Goal: Find specific page/section

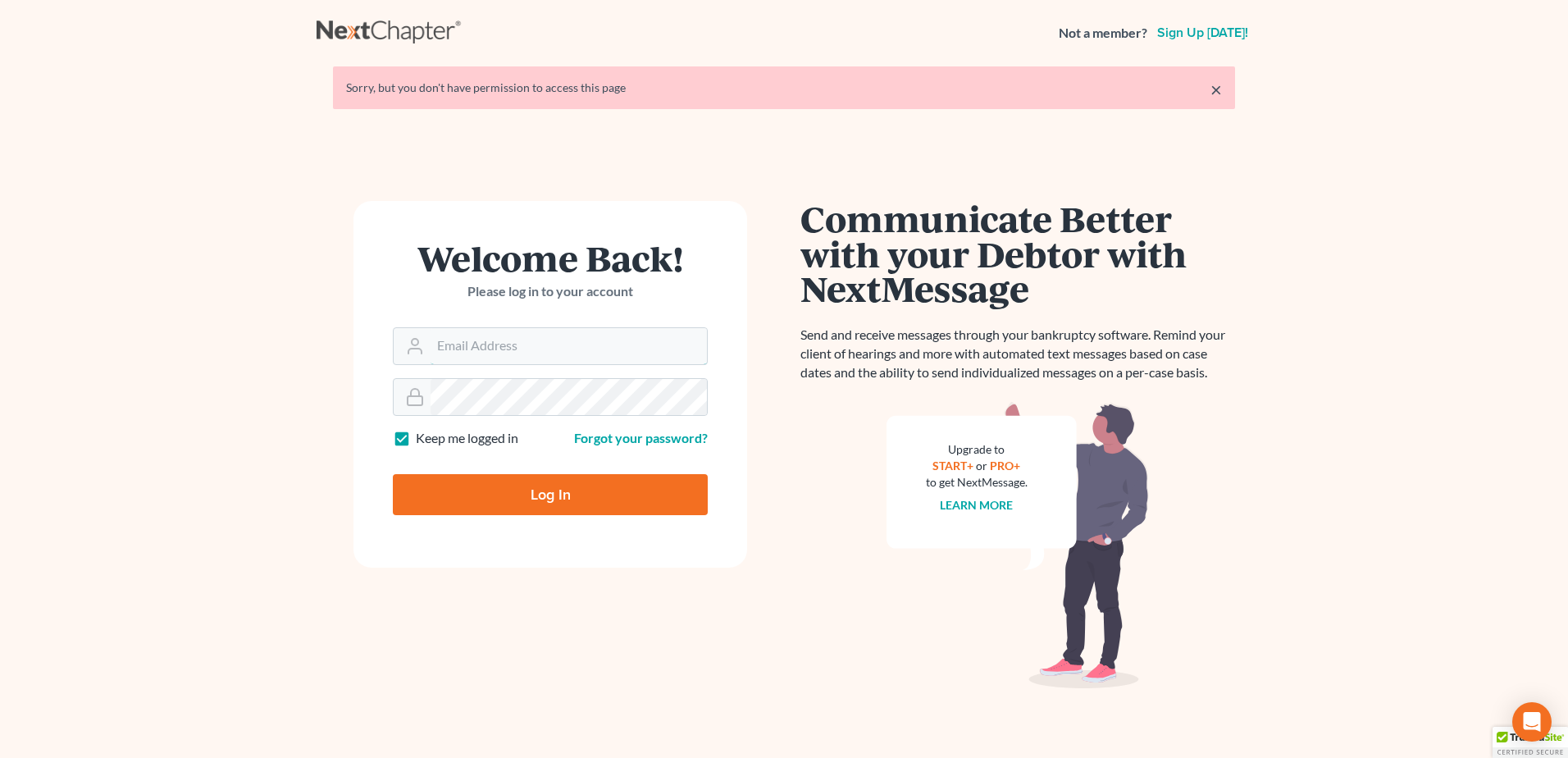
type input "[PERSON_NAME][EMAIL_ADDRESS][PERSON_NAME][DOMAIN_NAME]"
click at [562, 501] on input "Log In" at bounding box center [550, 495] width 315 height 42
type input "Thinking..."
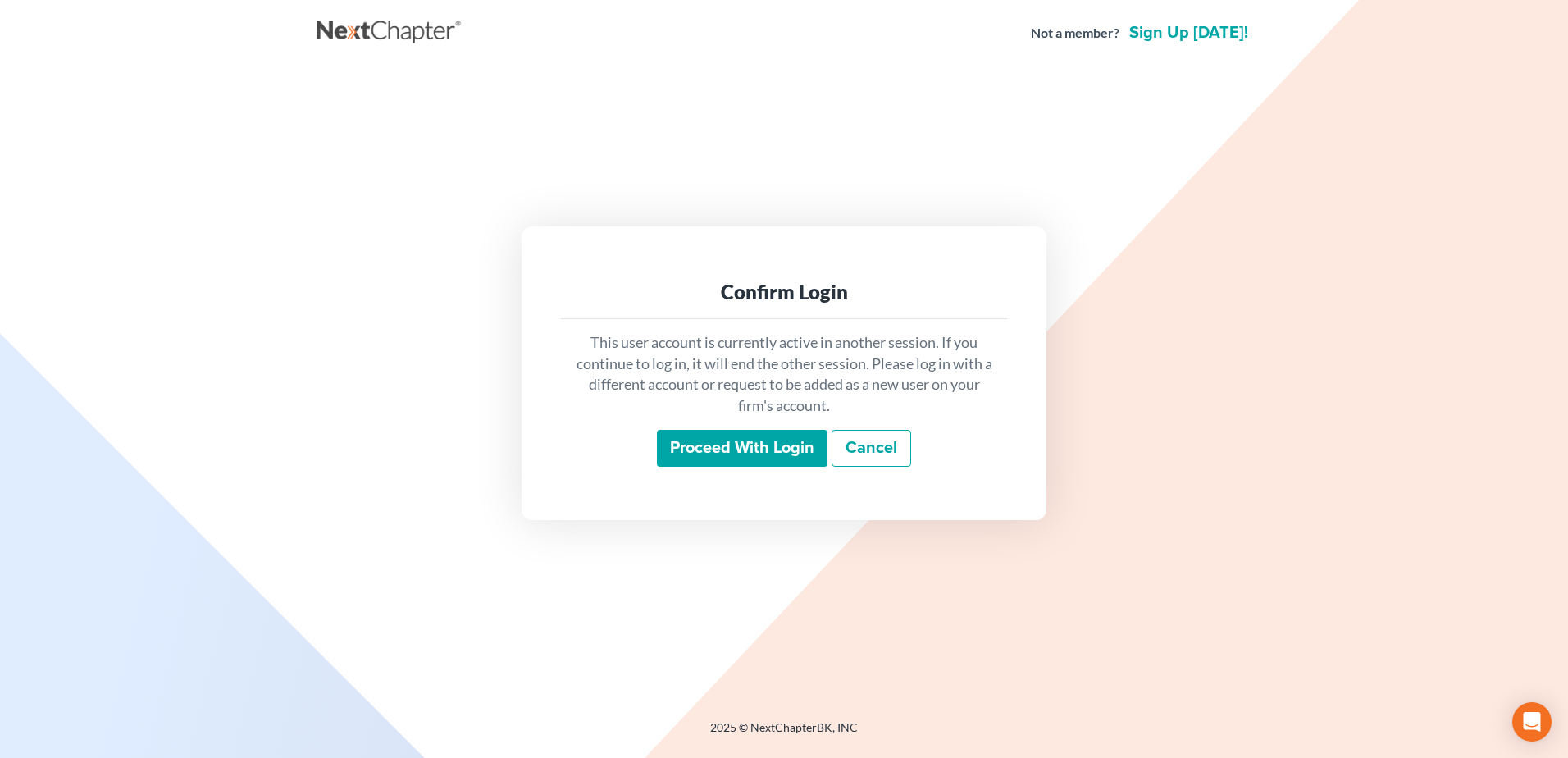
click at [731, 452] on input "Proceed with login" at bounding box center [742, 449] width 171 height 38
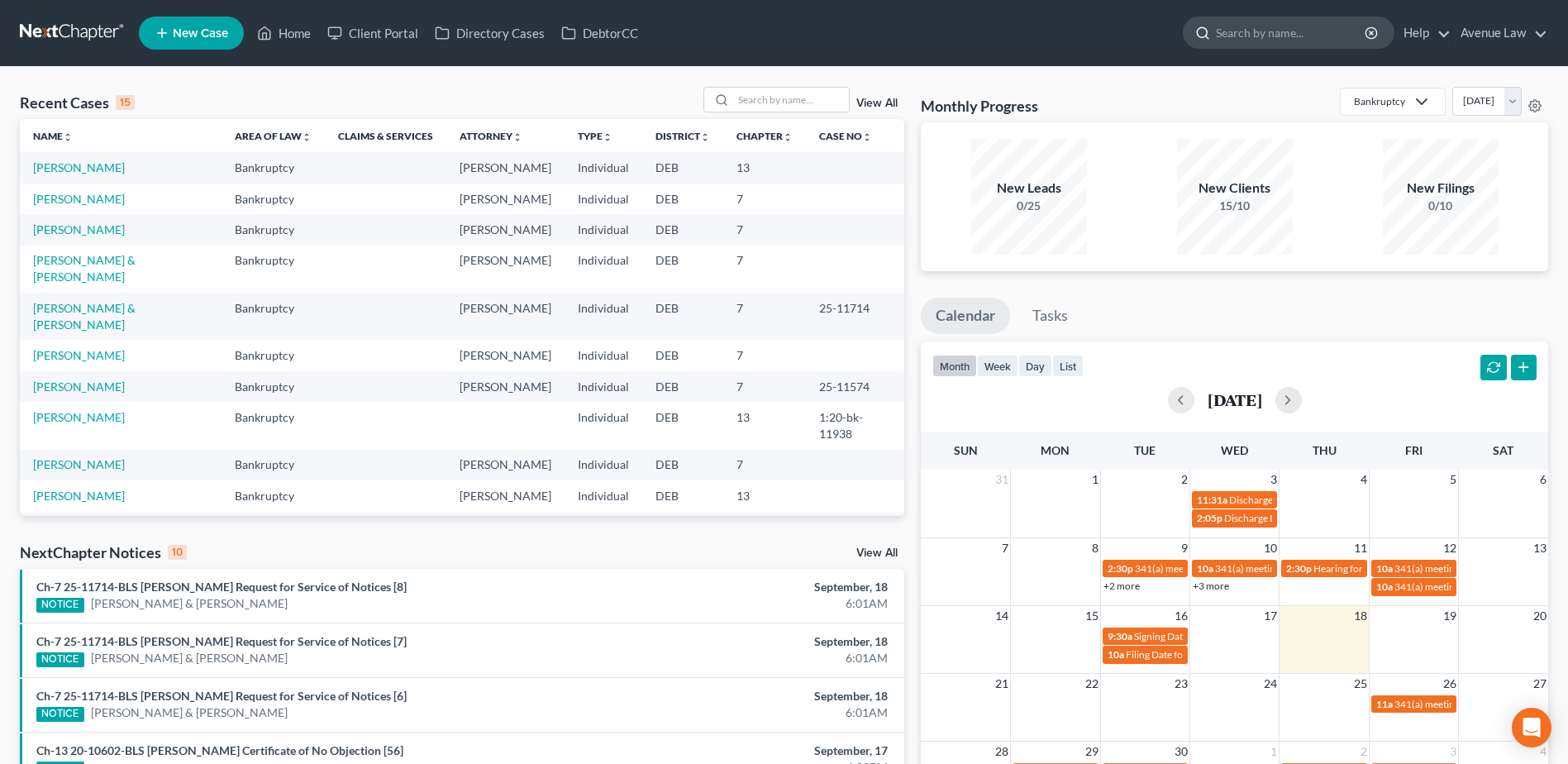
click at [1319, 32] on input "search" at bounding box center [1291, 32] width 151 height 31
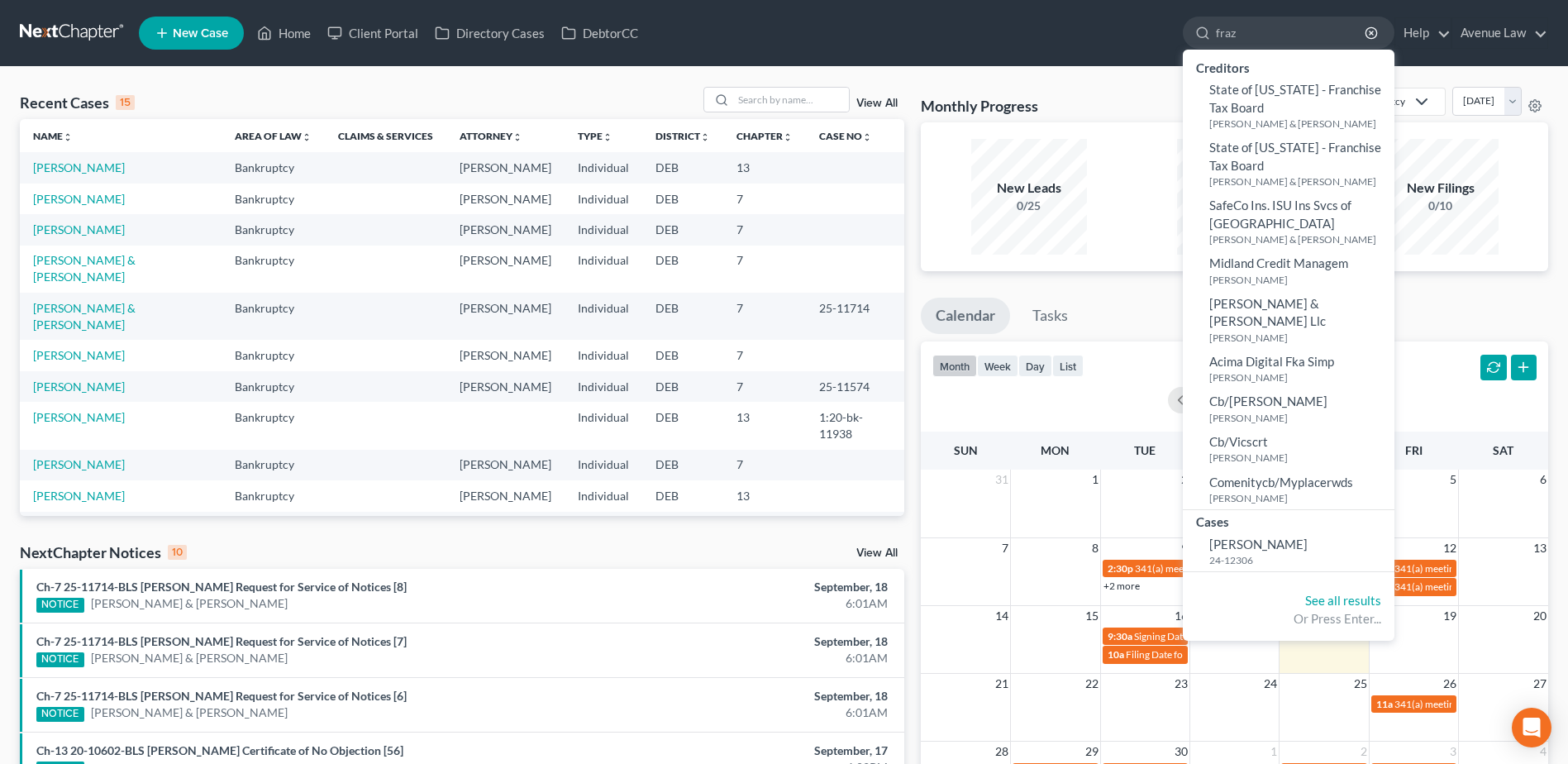
type input "fraz"
click at [1232, 537] on span "Frazier, Arica" at bounding box center [1258, 544] width 99 height 15
select select "0"
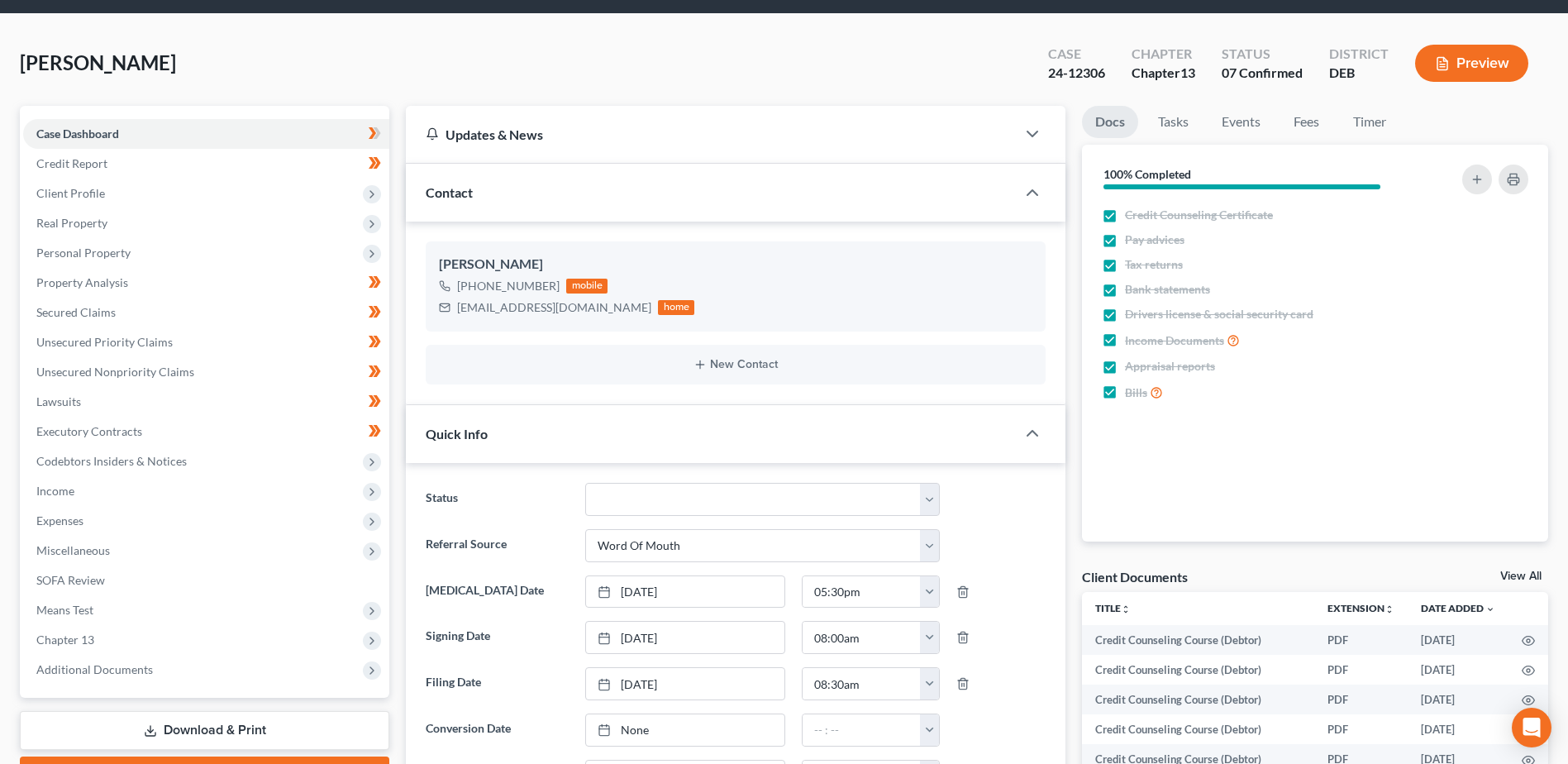
scroll to position [83, 0]
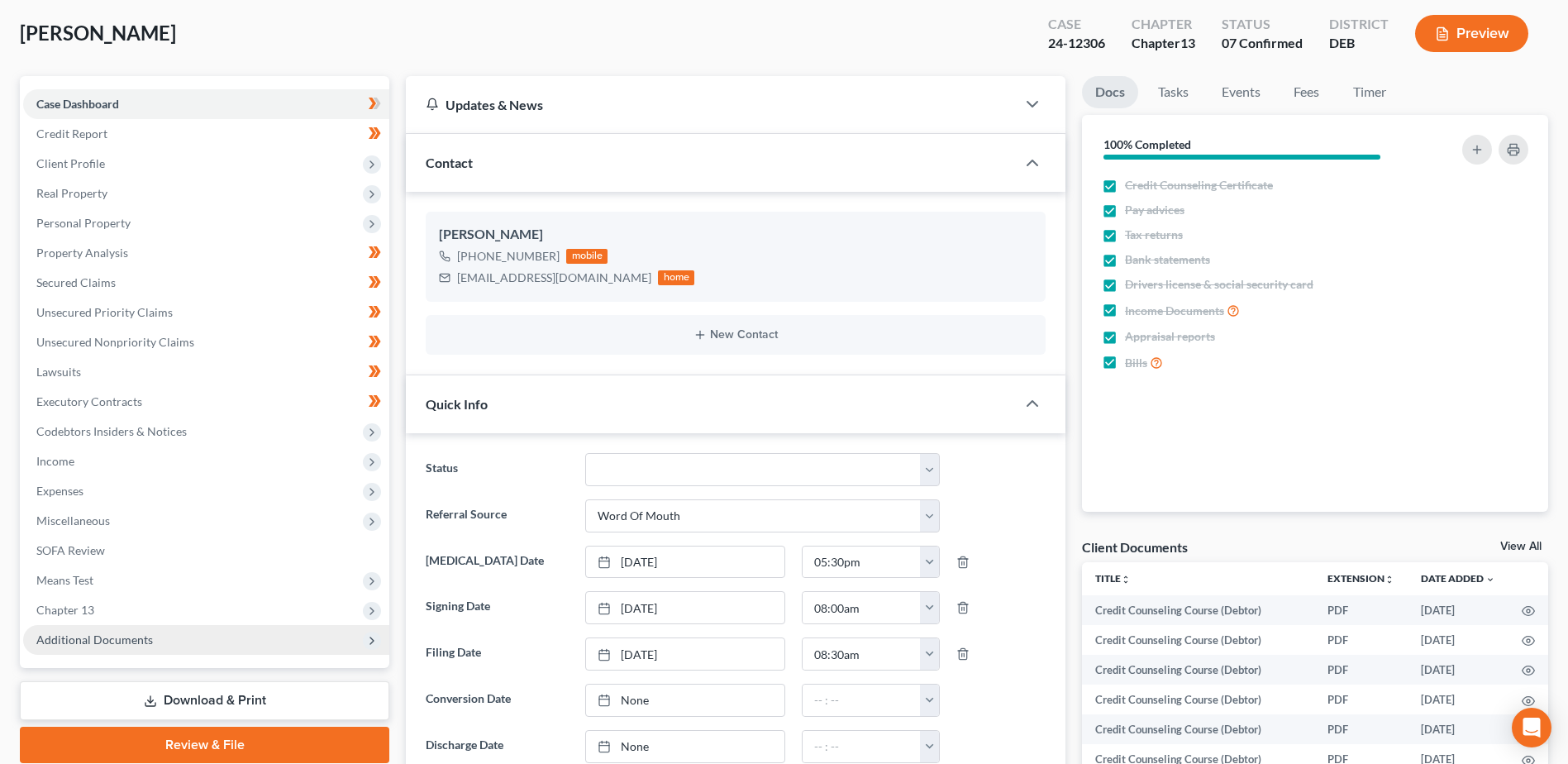
click at [97, 642] on span "Additional Documents" at bounding box center [95, 639] width 116 height 14
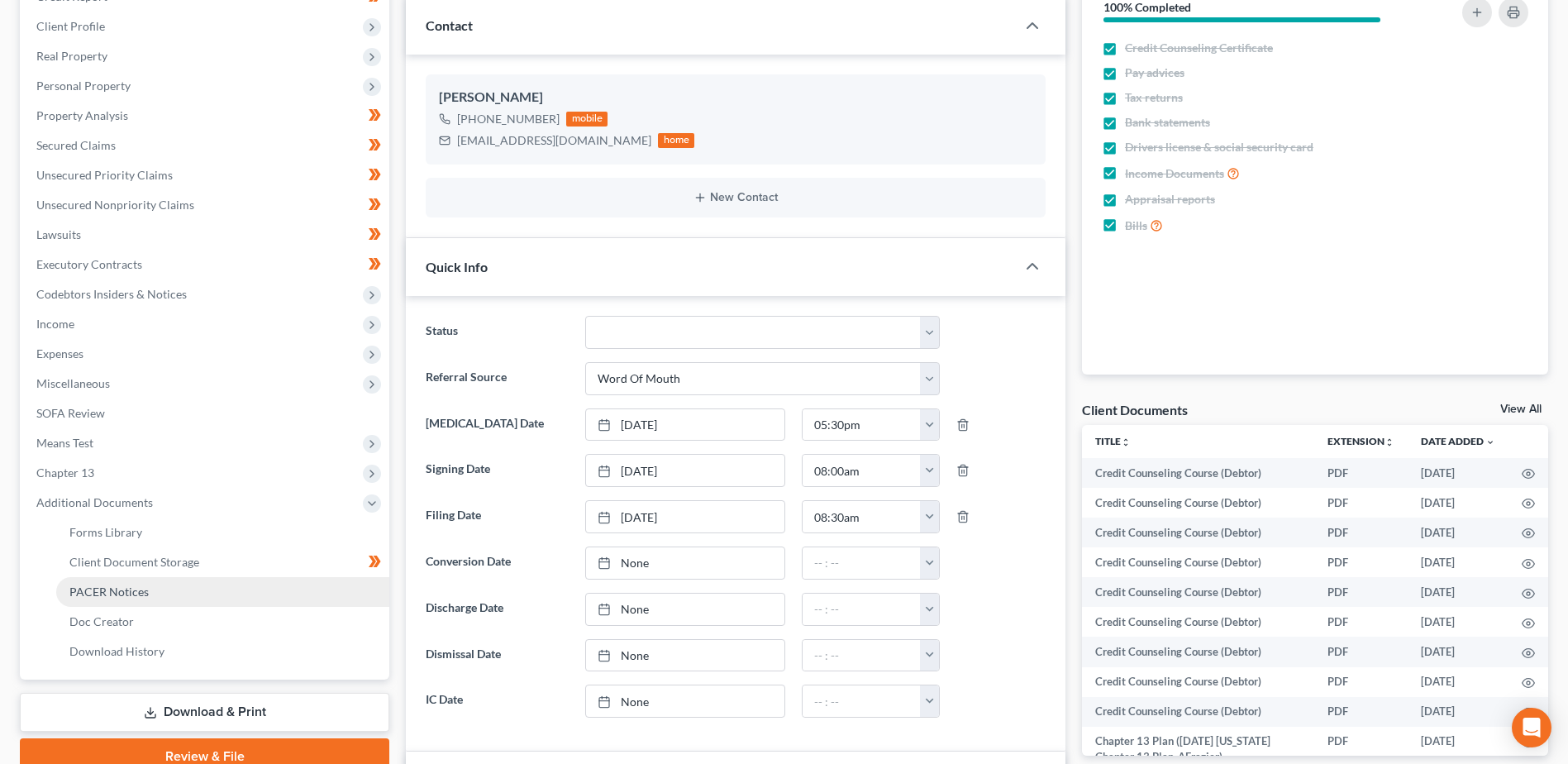
scroll to position [331, 0]
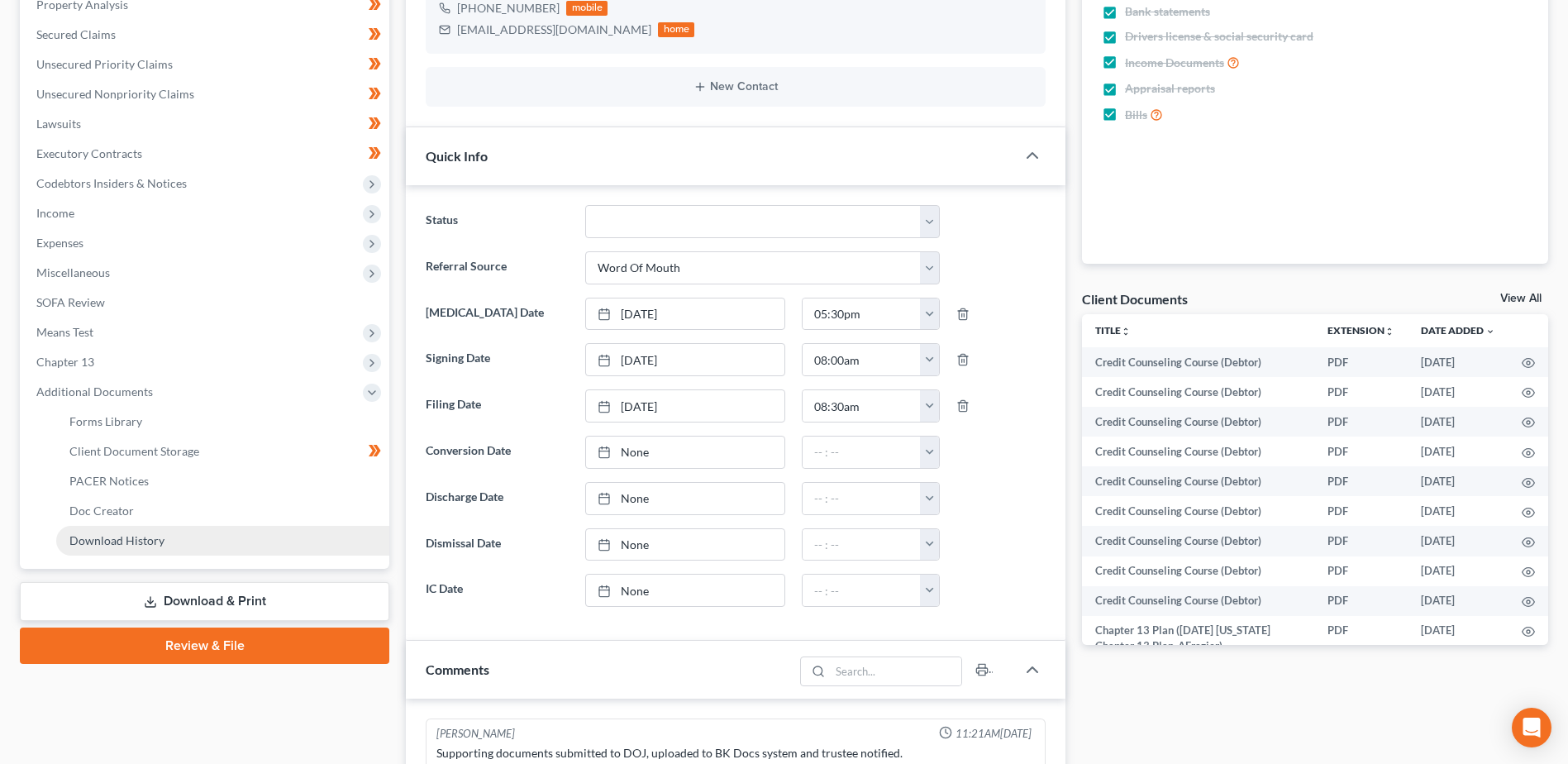
click at [133, 538] on span "Download History" at bounding box center [116, 540] width 95 height 14
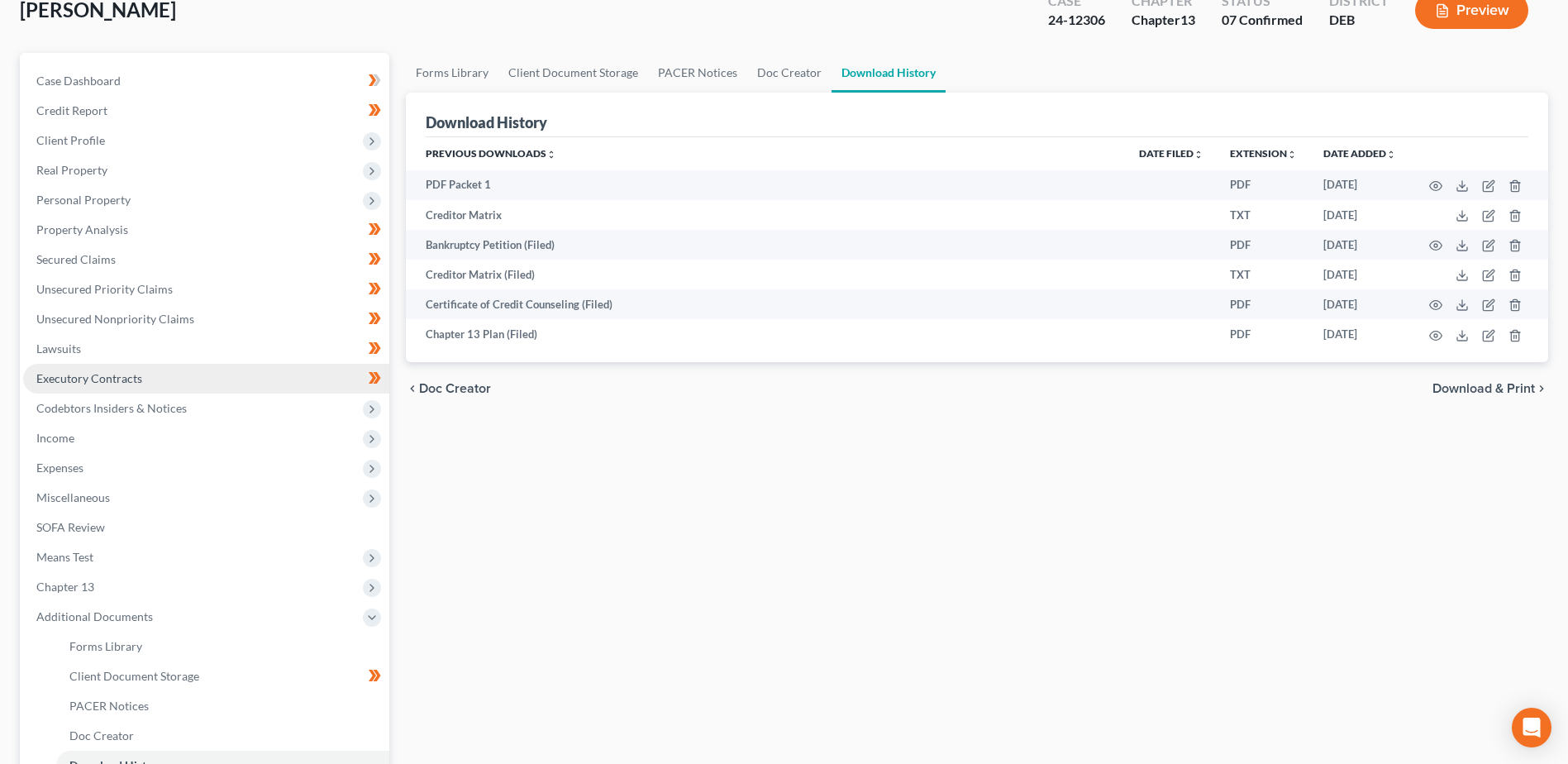
scroll to position [248, 0]
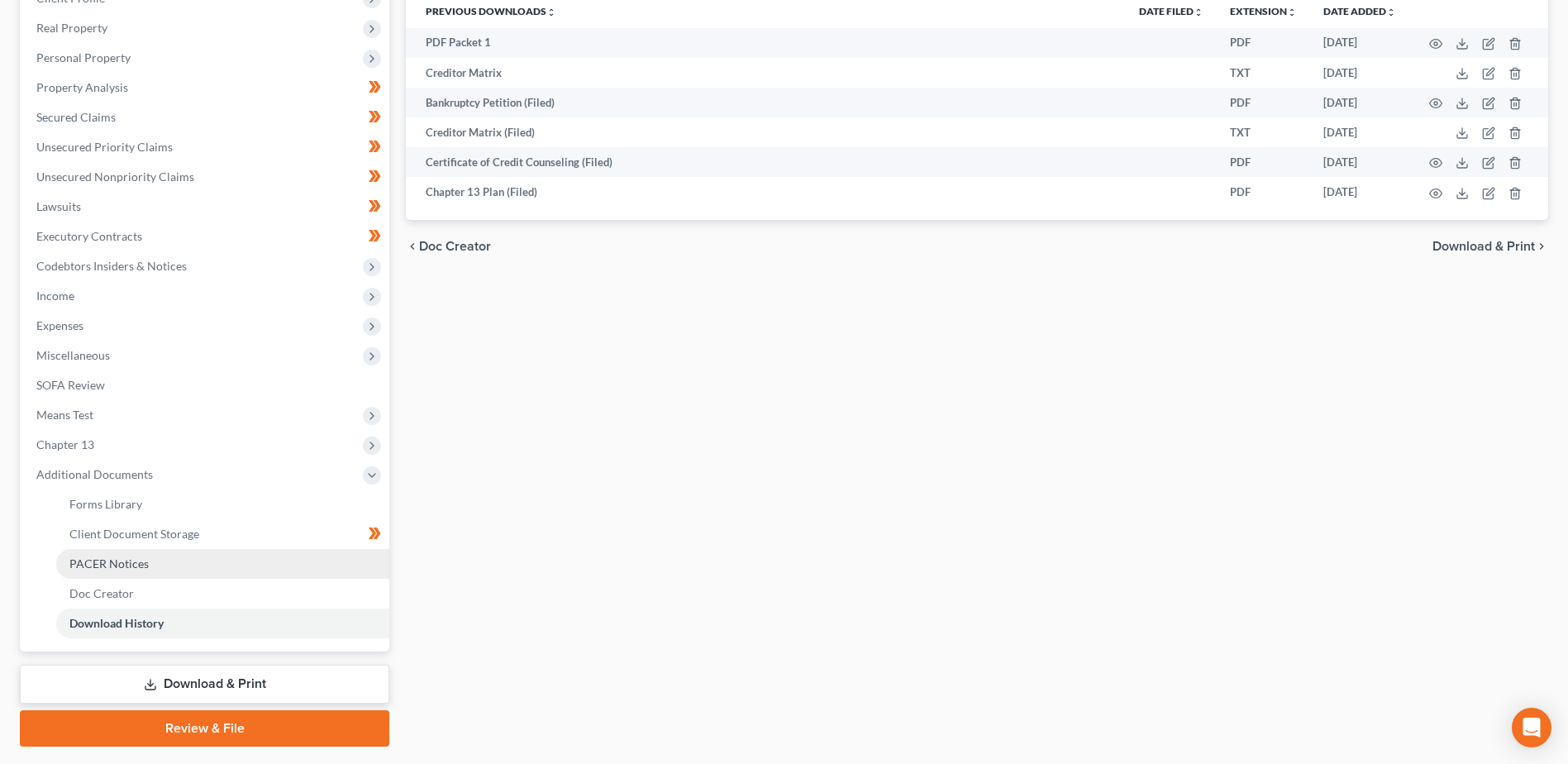
click at [121, 560] on span "PACER Notices" at bounding box center [110, 564] width 80 height 14
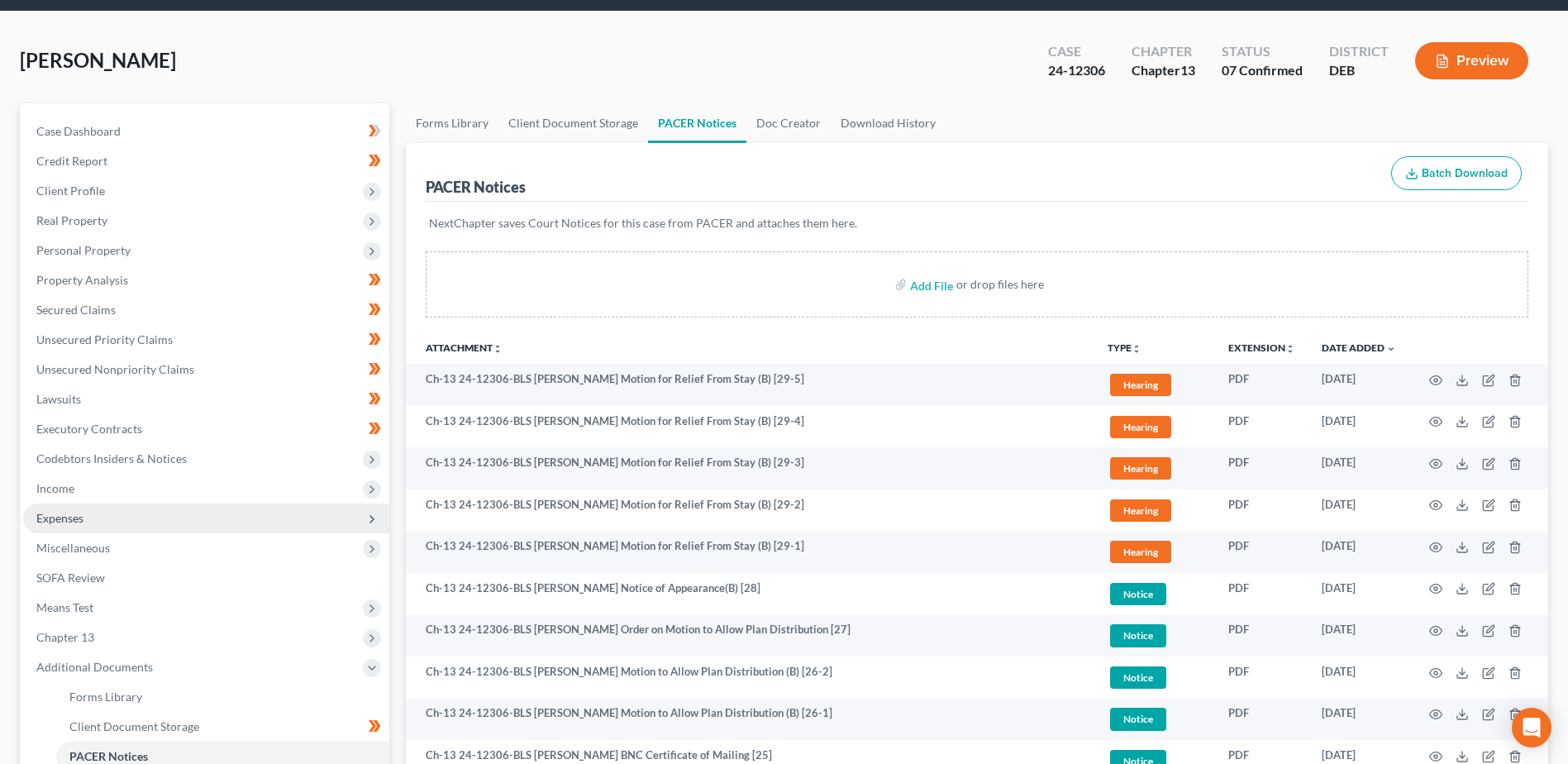
scroll to position [165, 0]
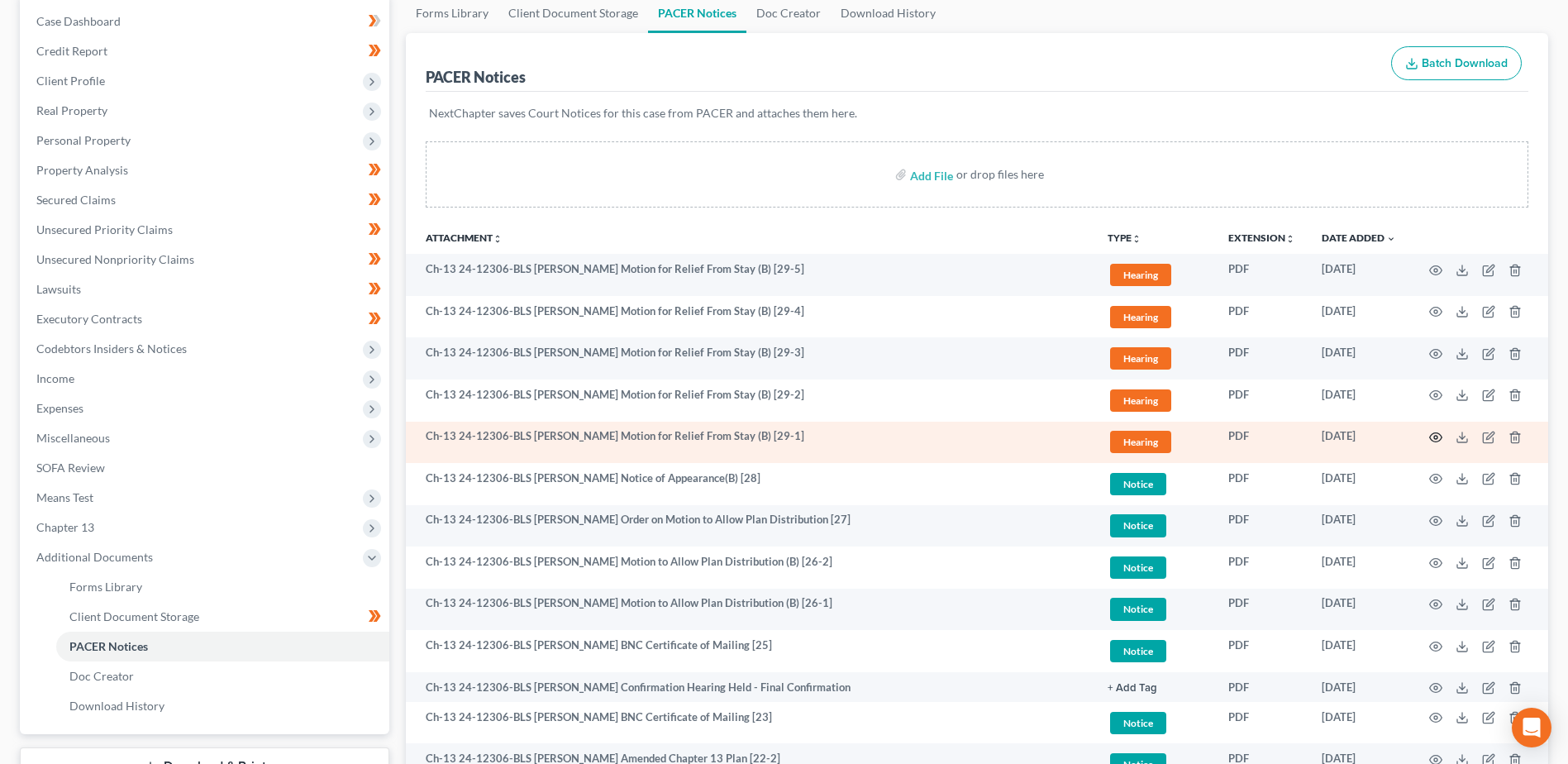
click at [1440, 436] on icon "button" at bounding box center [1435, 437] width 13 height 13
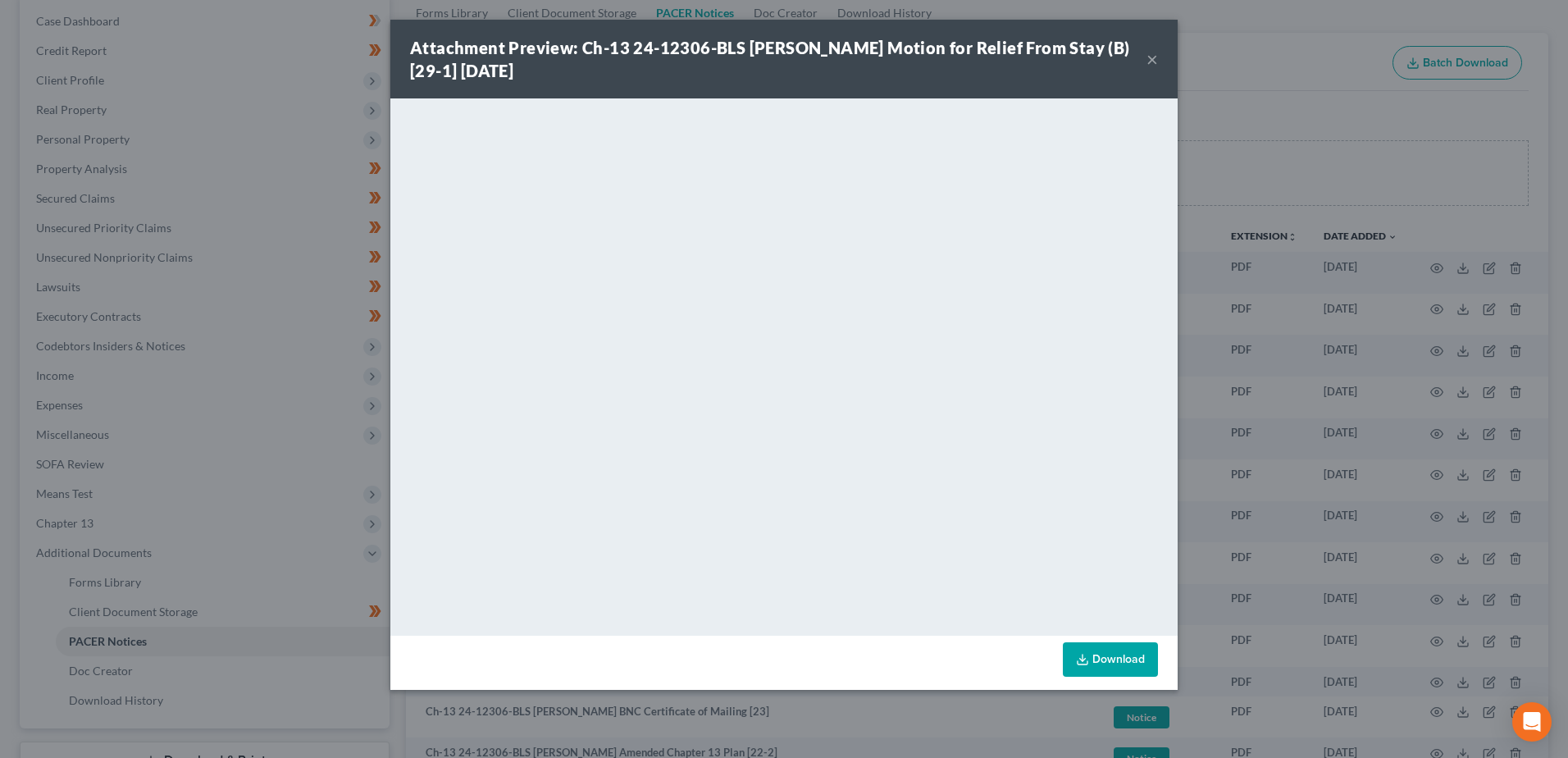
click at [1155, 61] on button "×" at bounding box center [1153, 59] width 12 height 20
